Goal: Task Accomplishment & Management: Manage account settings

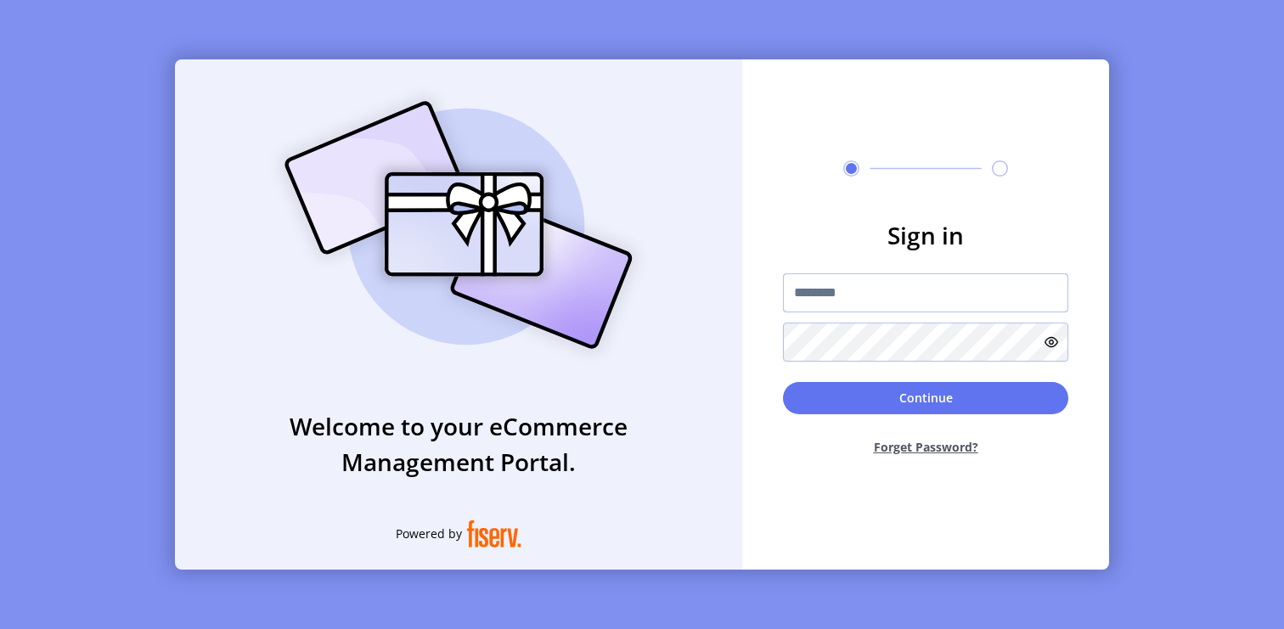
click at [843, 292] on input "text" at bounding box center [925, 292] width 285 height 39
type input "**********"
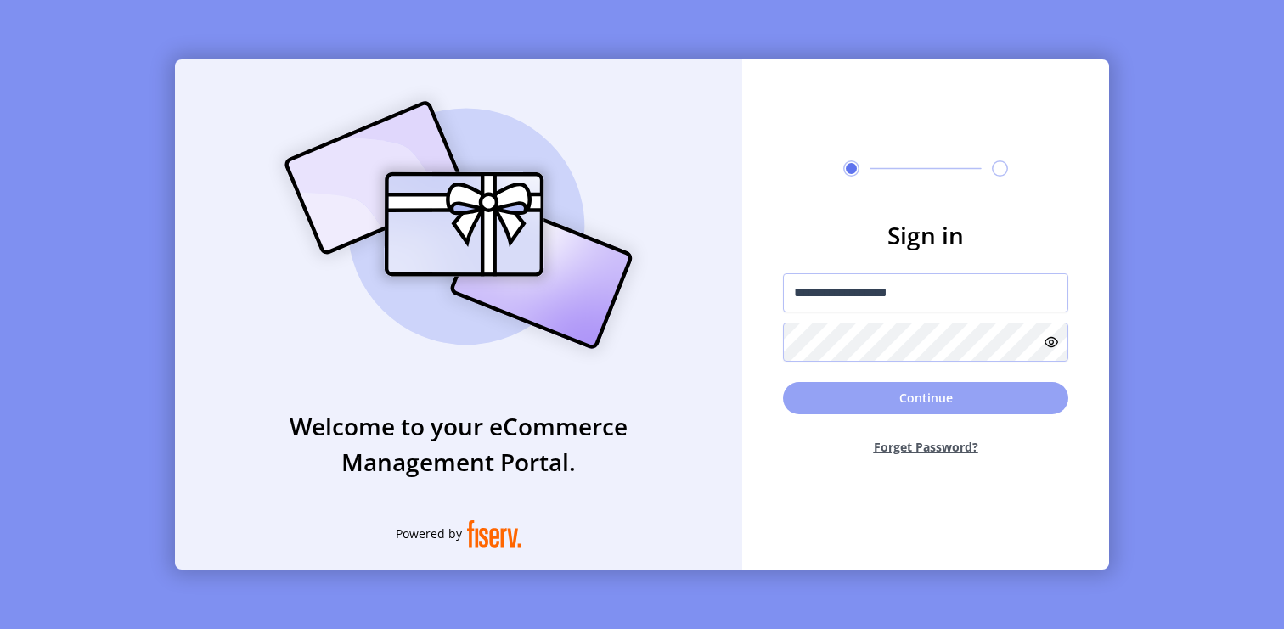
click at [824, 386] on button "Continue" at bounding box center [925, 398] width 285 height 32
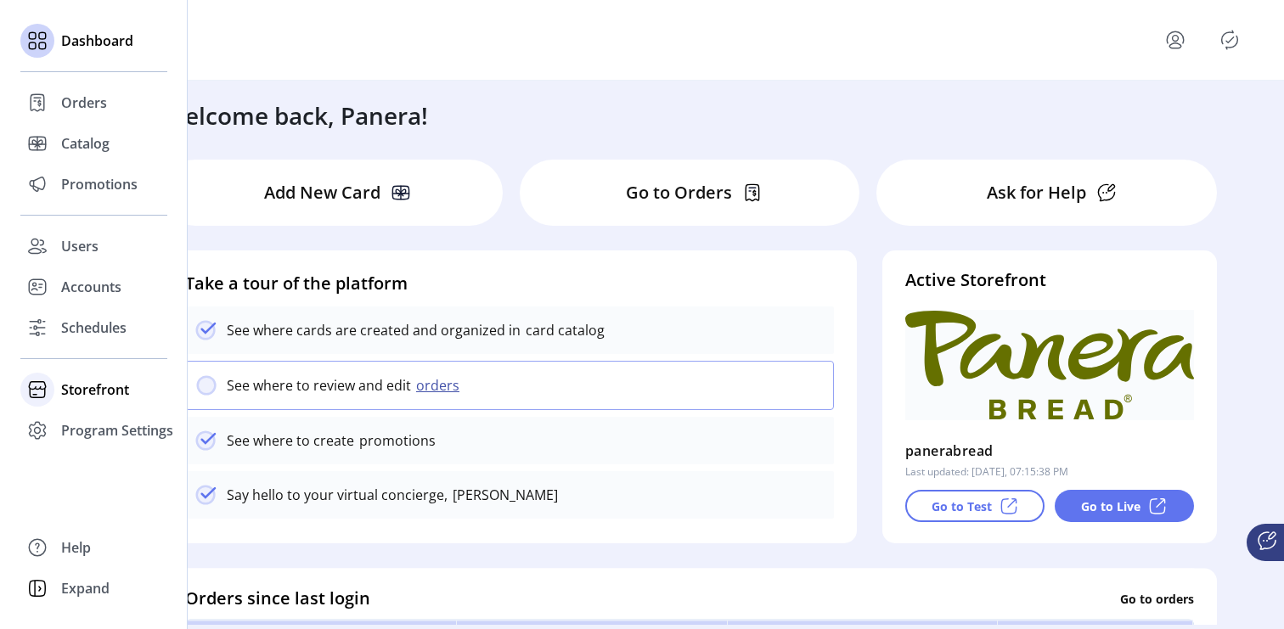
click at [109, 389] on span "Storefront" at bounding box center [95, 390] width 68 height 20
click at [103, 421] on span "Configuration" at bounding box center [105, 424] width 89 height 20
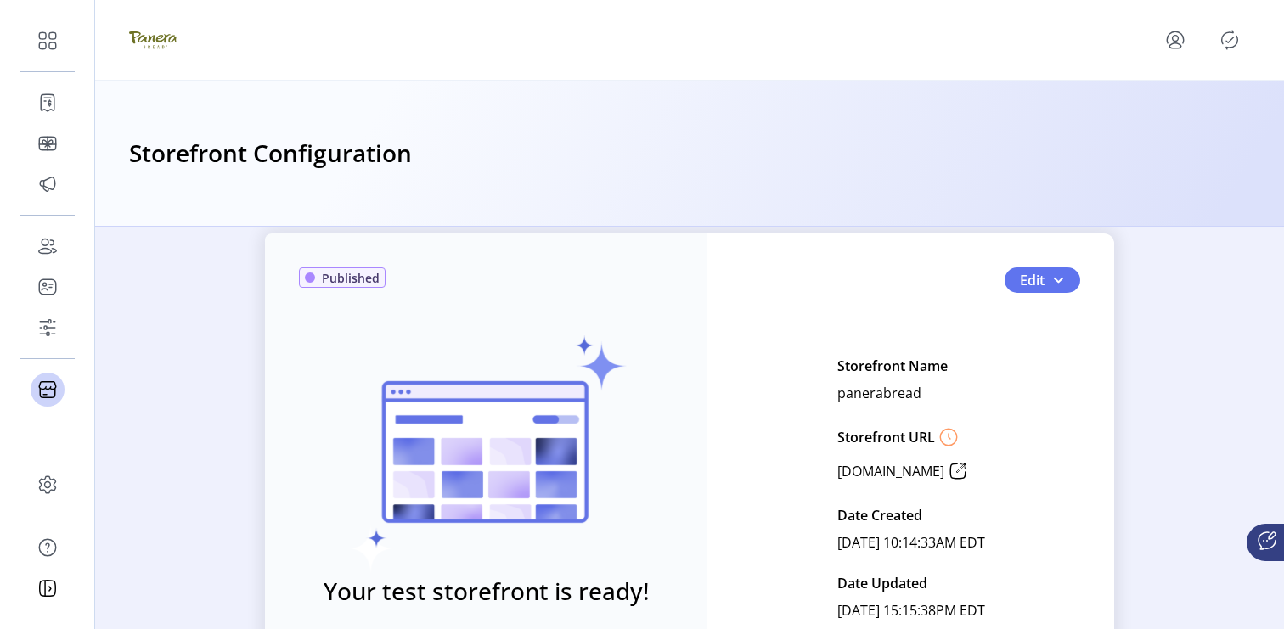
scroll to position [59, 0]
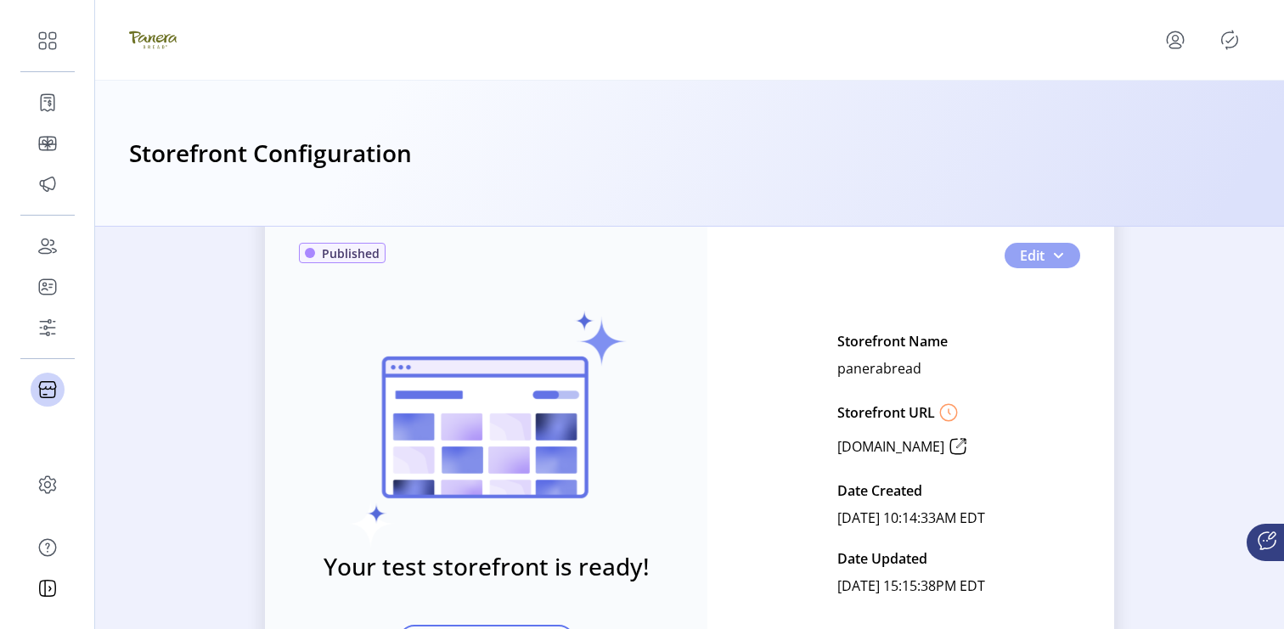
click at [1067, 260] on button "Edit" at bounding box center [1043, 255] width 76 height 25
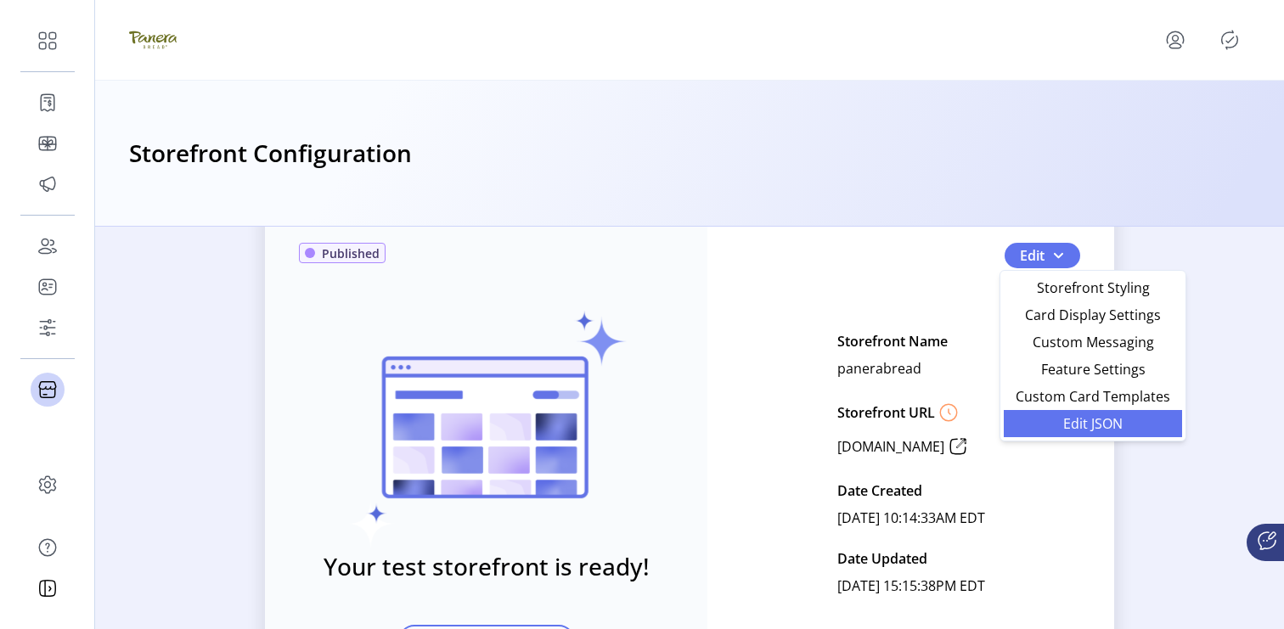
click at [1071, 422] on span "Edit JSON" at bounding box center [1093, 424] width 158 height 14
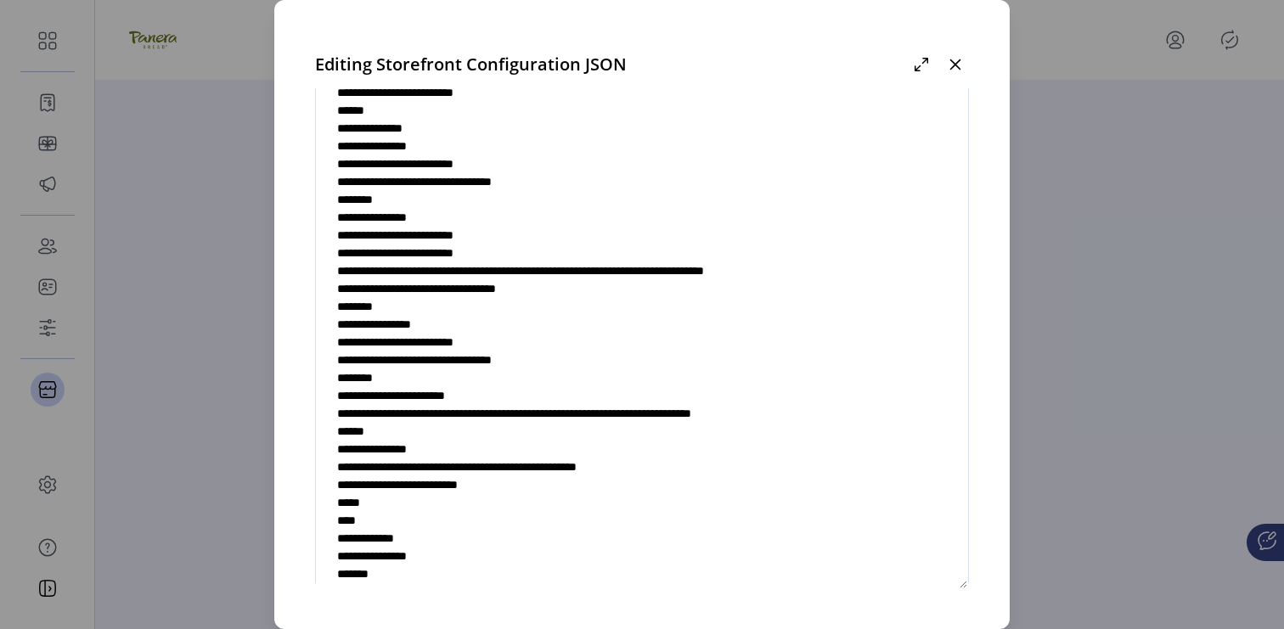
scroll to position [4424, 0]
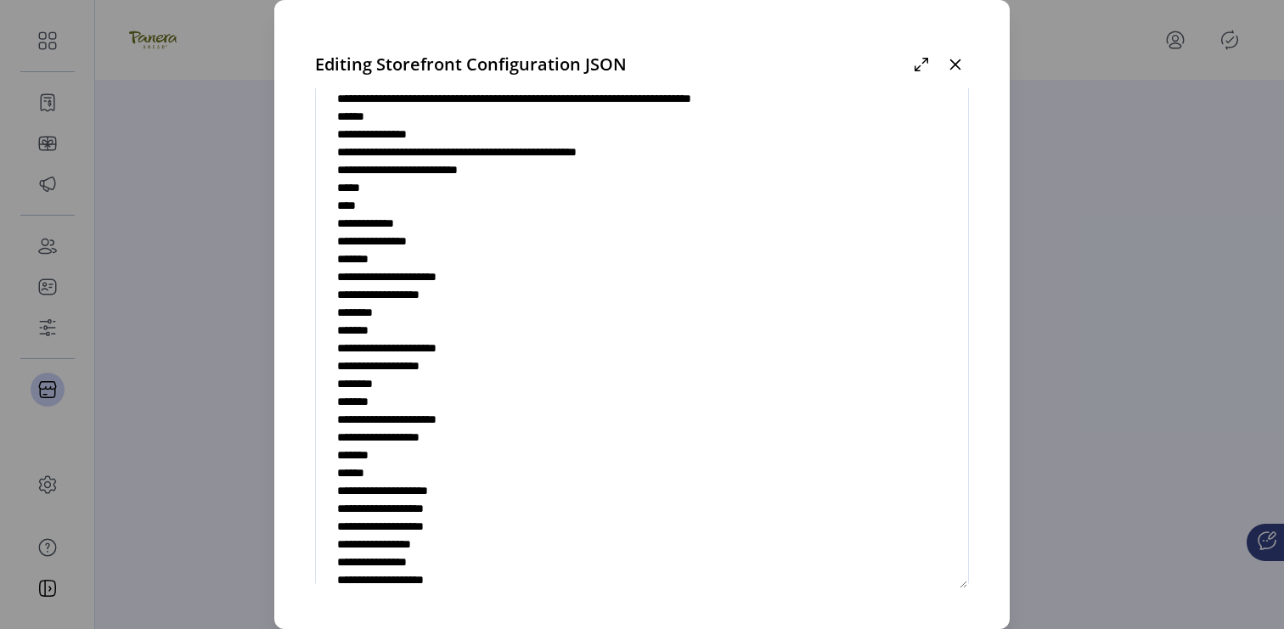
drag, startPoint x: 413, startPoint y: 280, endPoint x: 355, endPoint y: 395, distance: 128.4
click at [355, 395] on textarea at bounding box center [642, 338] width 652 height 501
paste textarea "**********"
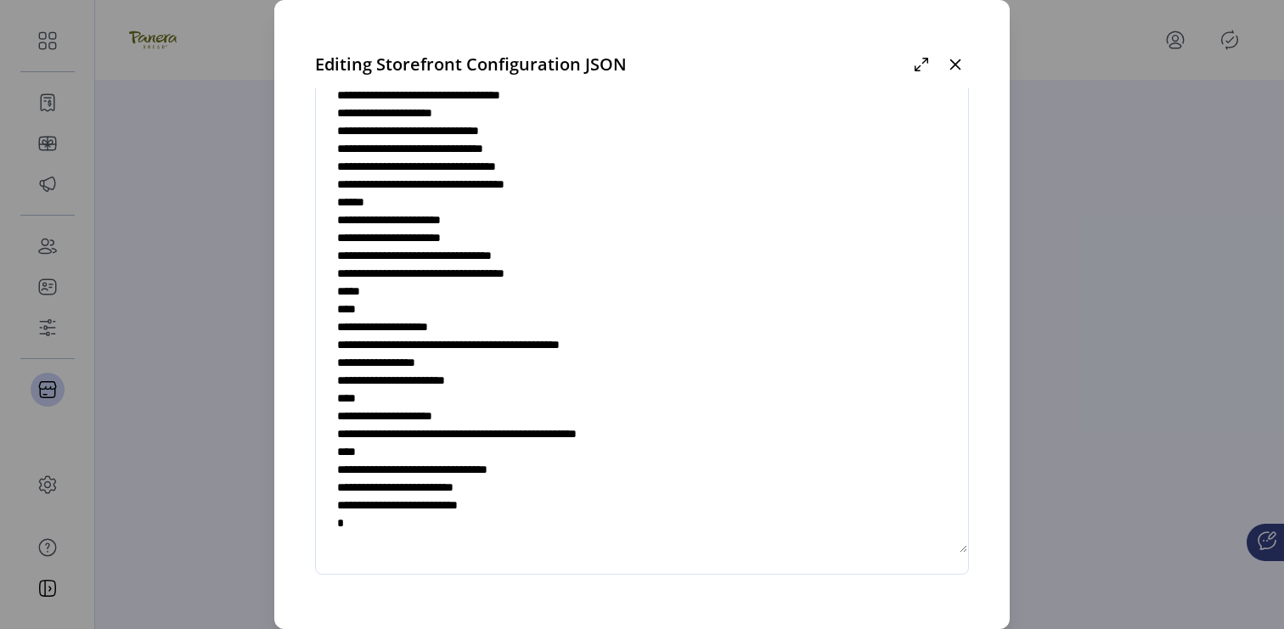
scroll to position [103, 0]
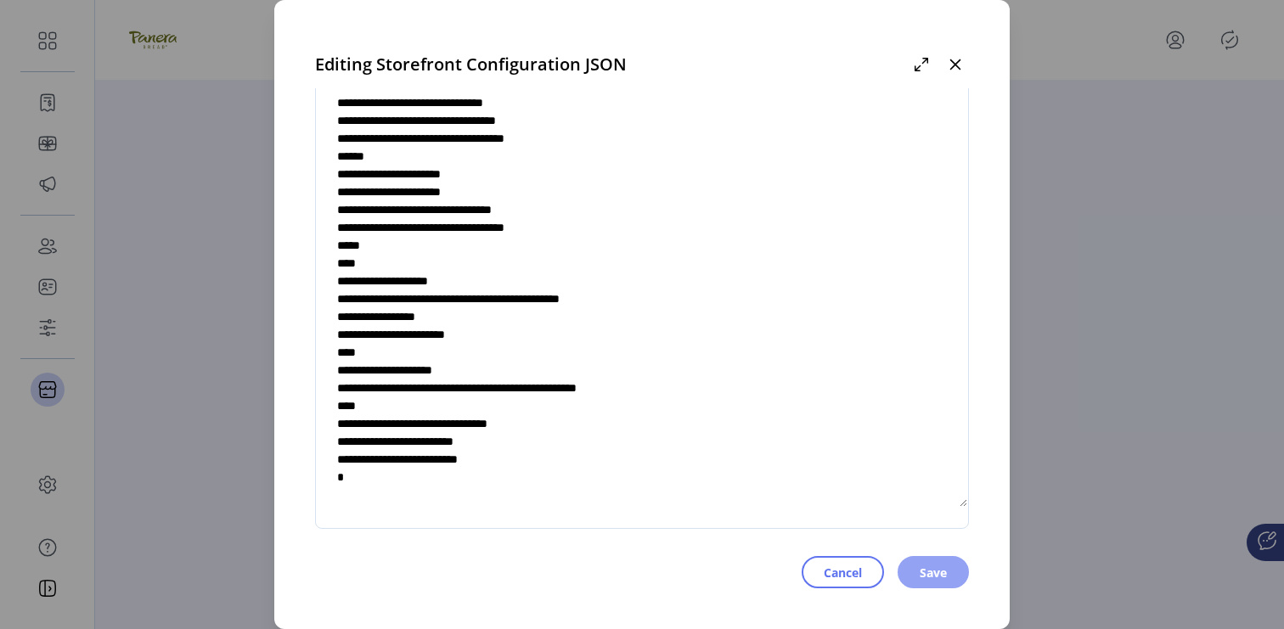
type textarea "**********"
click at [937, 577] on span "Save" at bounding box center [933, 573] width 27 height 18
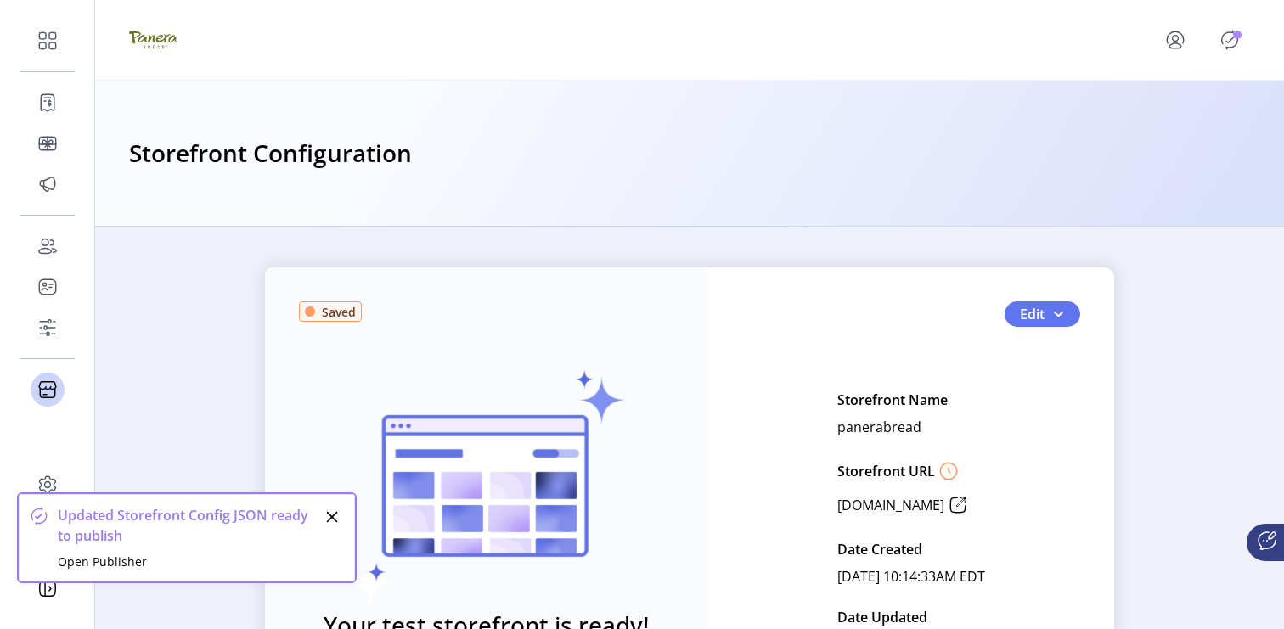
click at [1232, 45] on icon "Publisher Panel" at bounding box center [1229, 39] width 27 height 27
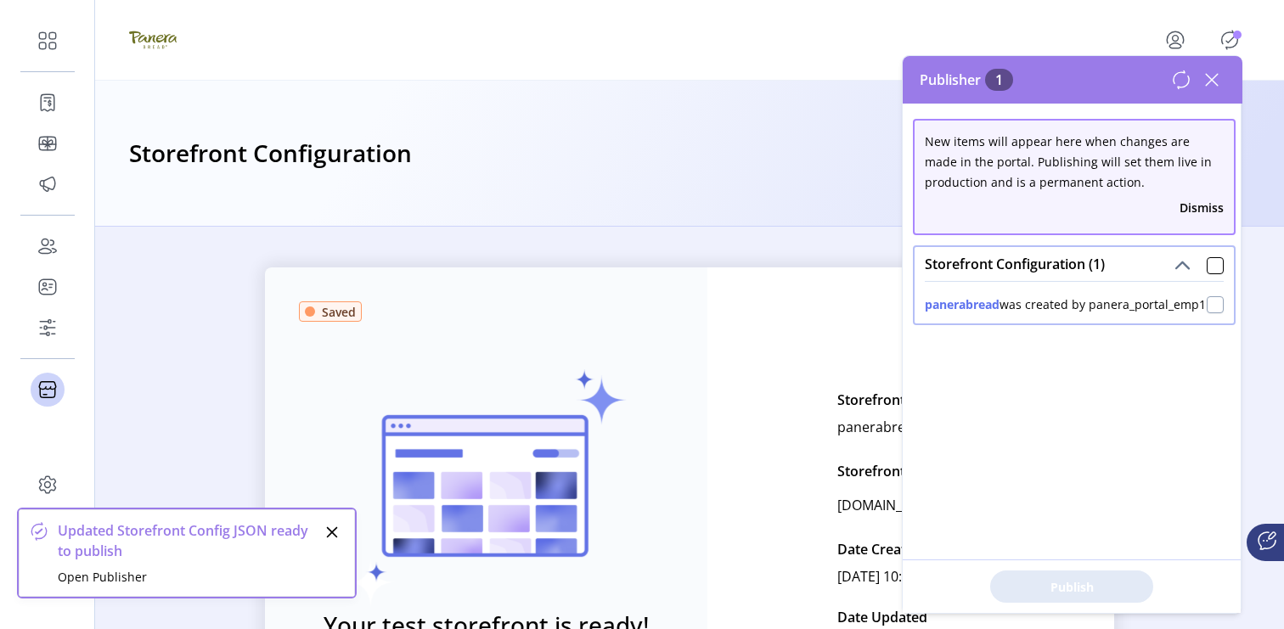
click at [1207, 313] on div at bounding box center [1215, 304] width 17 height 17
click at [1112, 589] on span "Publish 1 Items" at bounding box center [1071, 587] width 119 height 18
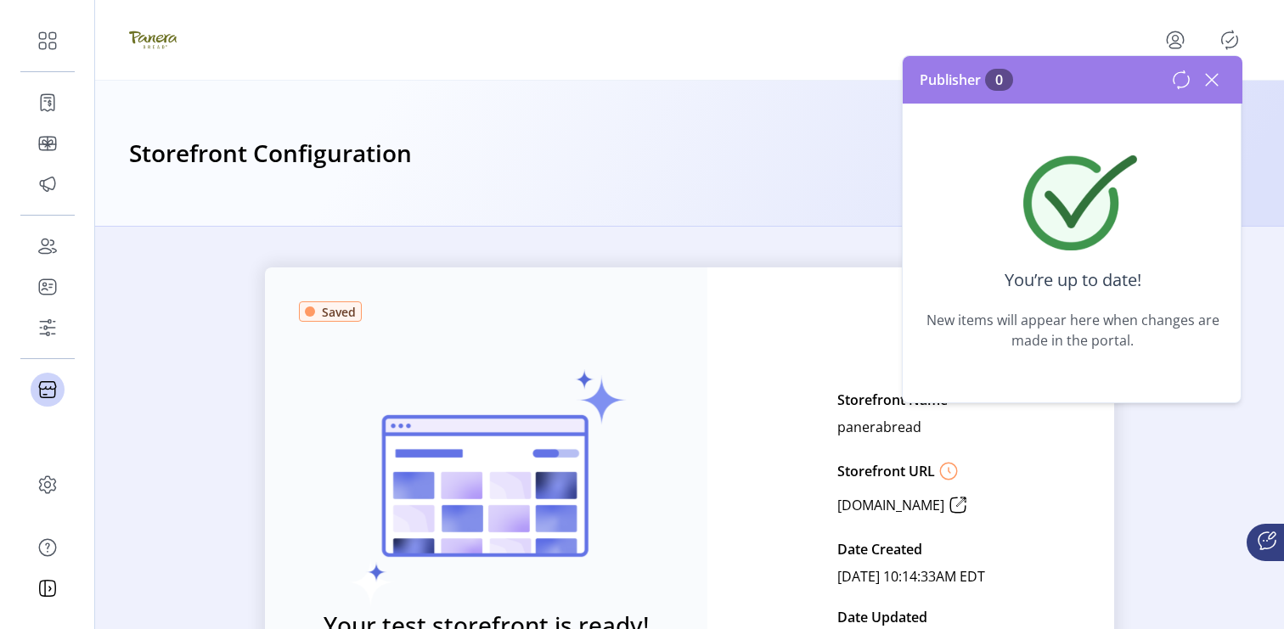
click at [1207, 82] on icon at bounding box center [1211, 79] width 27 height 27
